Goal: Task Accomplishment & Management: Manage account settings

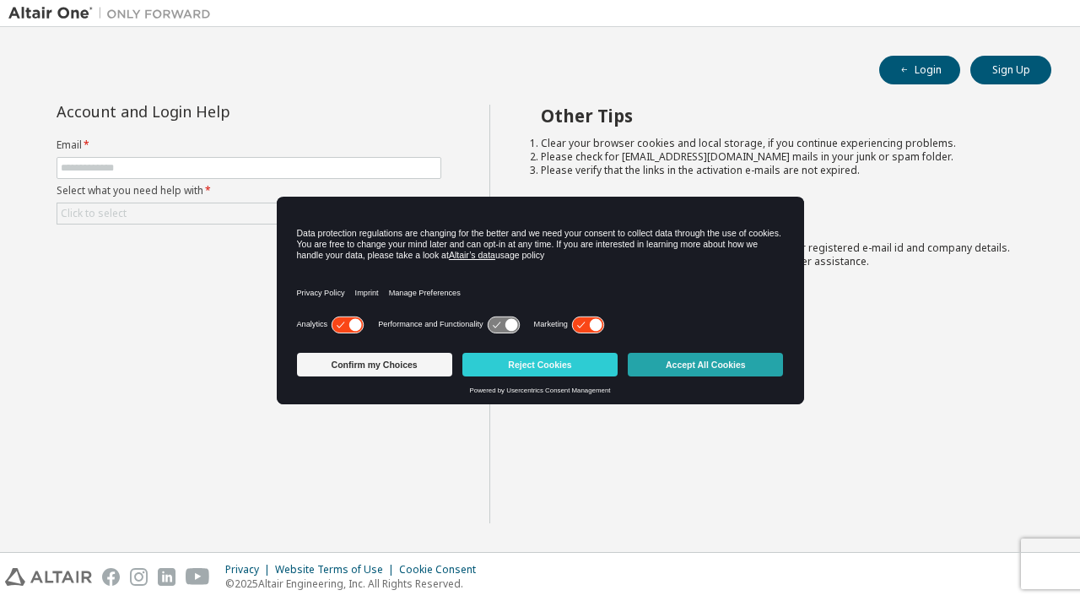
click at [667, 365] on button "Accept All Cookies" at bounding box center [705, 365] width 155 height 24
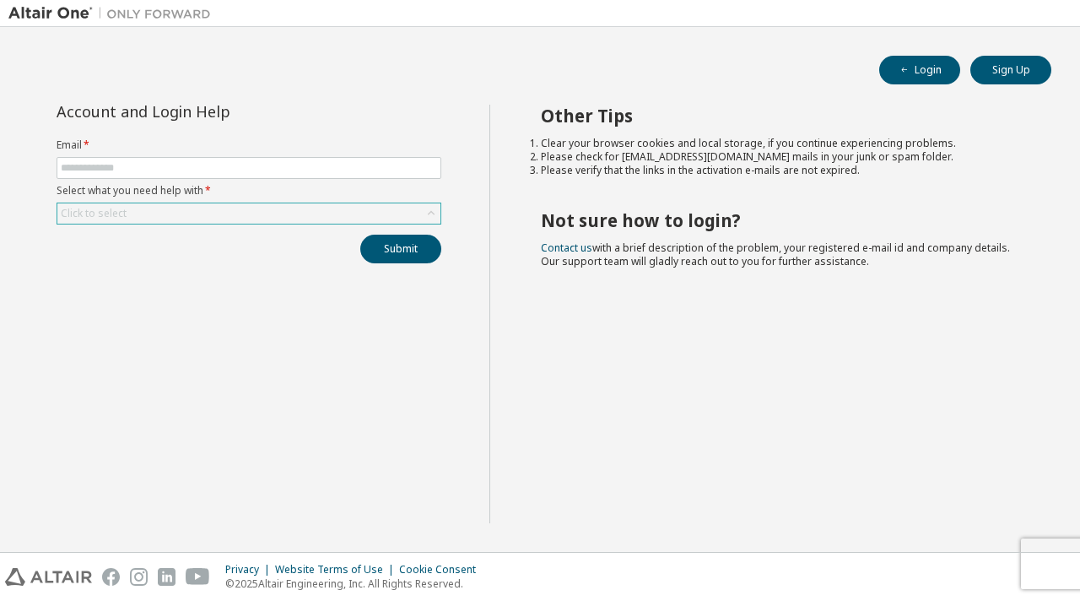
click at [200, 223] on div "Click to select" at bounding box center [248, 213] width 383 height 20
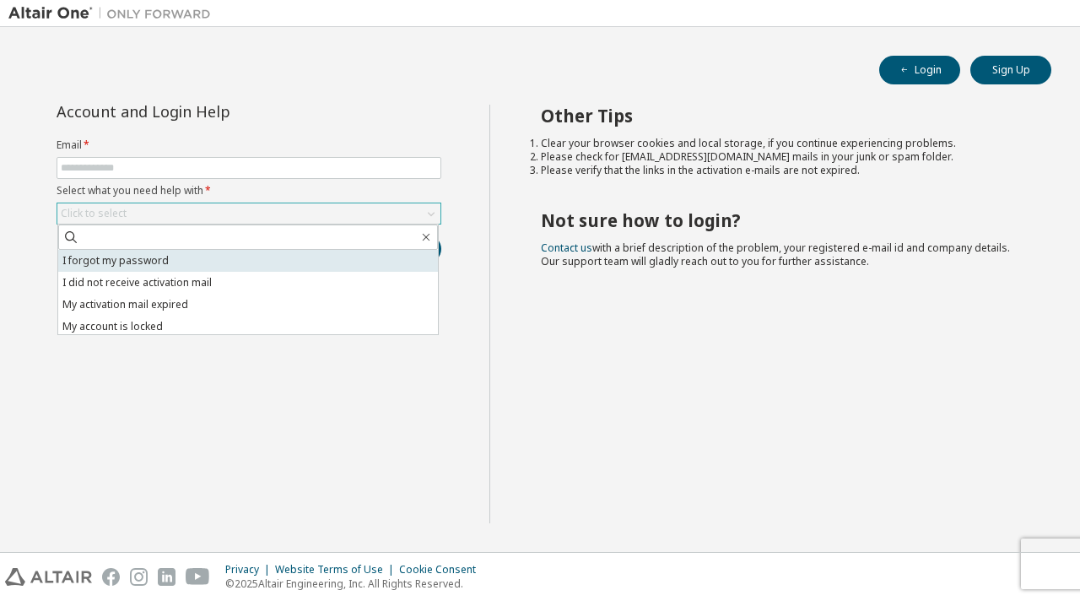
click at [176, 256] on li "I forgot my password" at bounding box center [248, 261] width 380 height 22
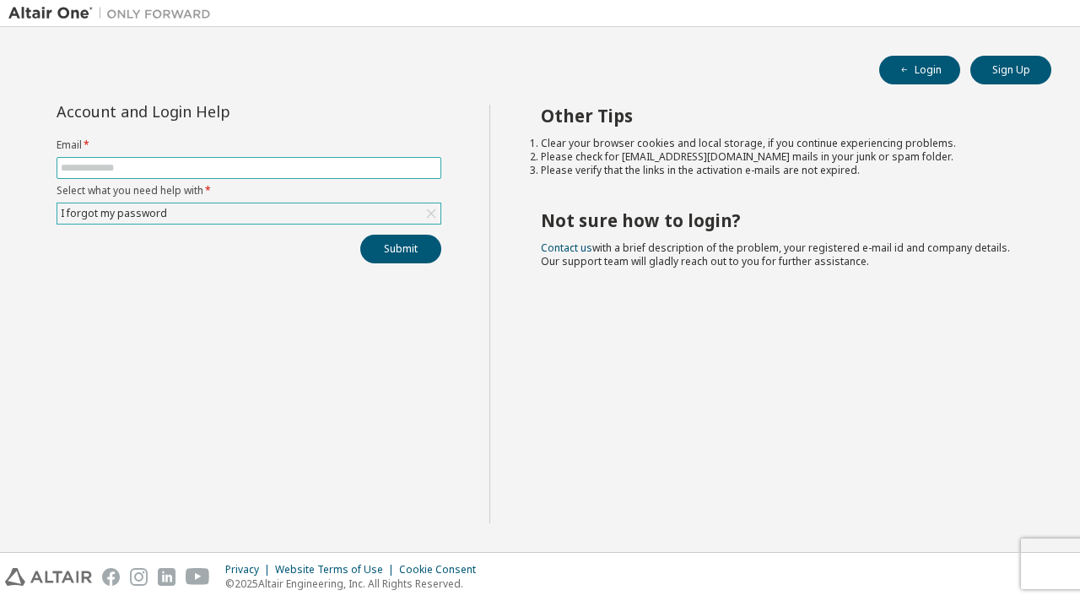
click at [130, 165] on input "text" at bounding box center [249, 168] width 376 height 14
type input "**********"
click at [379, 248] on button "Submit" at bounding box center [400, 249] width 81 height 29
